Goal: Transaction & Acquisition: Purchase product/service

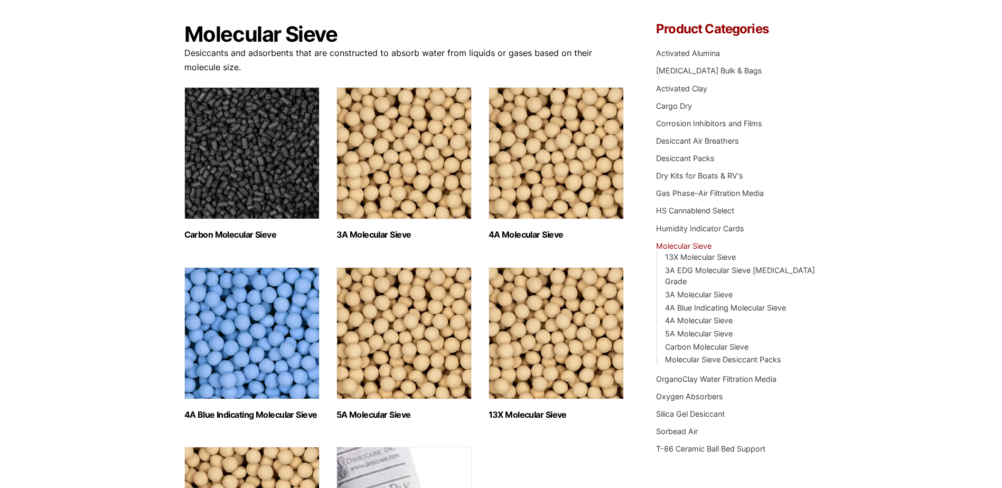
scroll to position [84, 0]
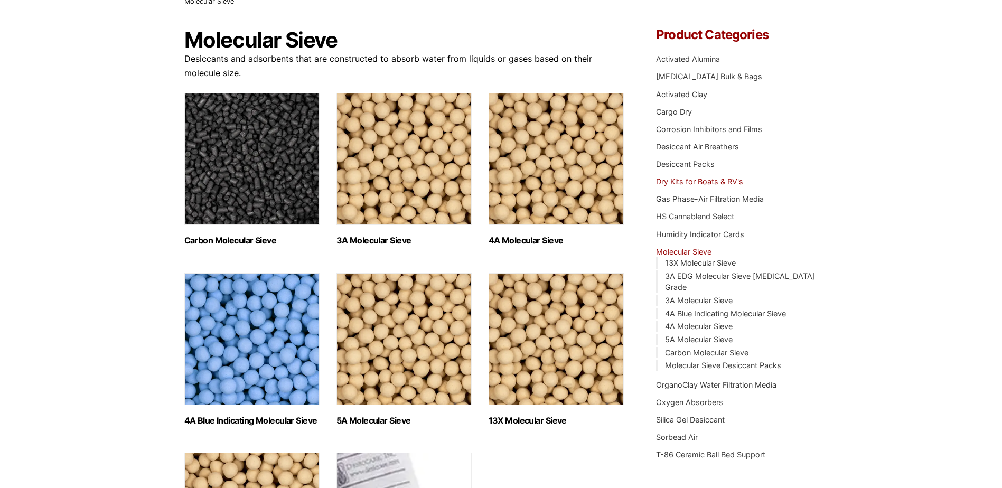
click at [696, 184] on link "Dry Kits for Boats & RV's" at bounding box center [699, 181] width 87 height 9
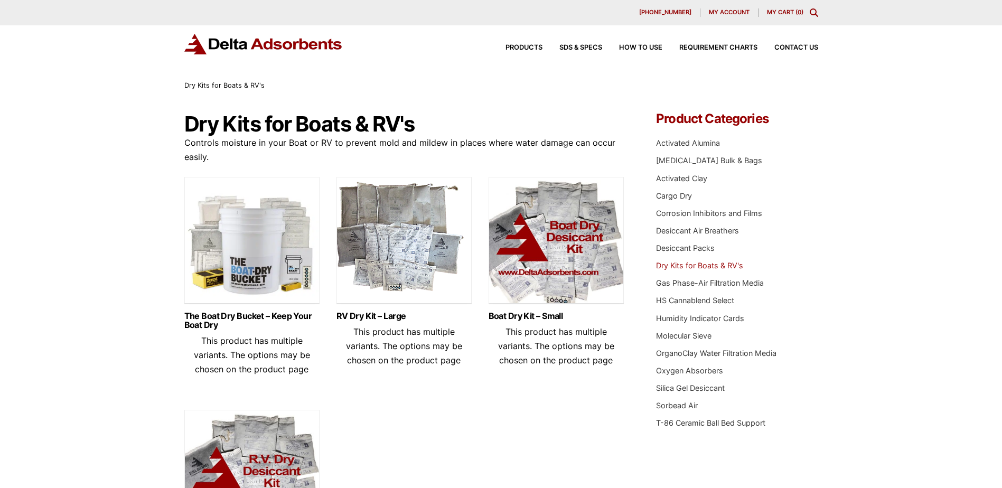
click at [260, 255] on img at bounding box center [251, 243] width 135 height 132
